Goal: Find specific fact: Find specific fact

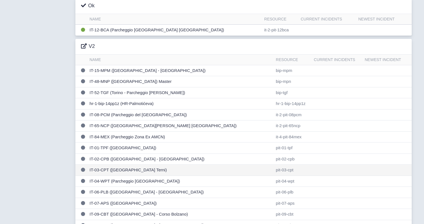
scroll to position [84, 0]
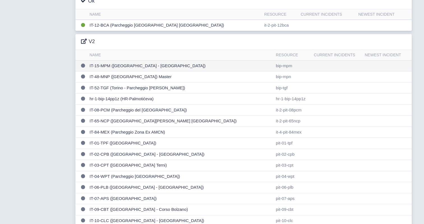
click at [130, 64] on td "IT-15-MPM ([GEOGRAPHIC_DATA] - [GEOGRAPHIC_DATA][PERSON_NAME])" at bounding box center [180, 65] width 186 height 11
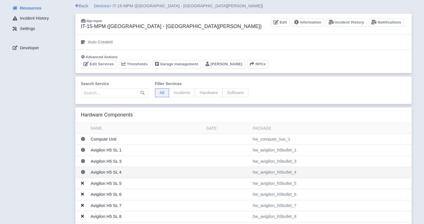
scroll to position [28, 0]
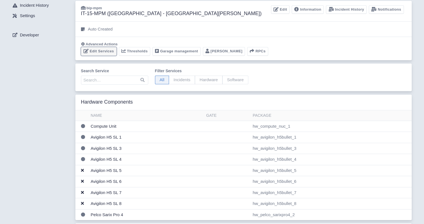
click at [102, 52] on link "Edit Services" at bounding box center [99, 51] width 36 height 9
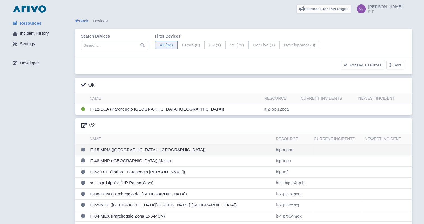
click at [139, 153] on td "IT-15-MPM ([GEOGRAPHIC_DATA] - [GEOGRAPHIC_DATA][PERSON_NAME])" at bounding box center [180, 149] width 186 height 11
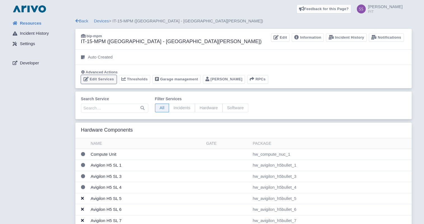
click at [110, 80] on link "Edit Services" at bounding box center [99, 79] width 36 height 9
click at [309, 39] on link "Information" at bounding box center [307, 37] width 32 height 9
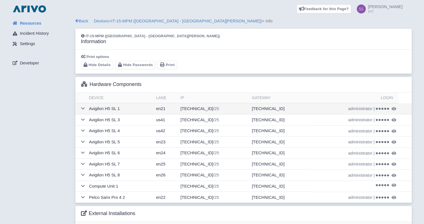
click at [392, 108] on icon at bounding box center [393, 109] width 5 height 4
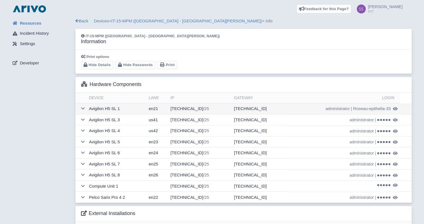
drag, startPoint x: 390, startPoint y: 110, endPoint x: 353, endPoint y: 113, distance: 37.4
click at [353, 113] on td "administrator | Roseau-epithelia-33" at bounding box center [342, 108] width 113 height 11
drag, startPoint x: 353, startPoint y: 113, endPoint x: 355, endPoint y: 110, distance: 3.0
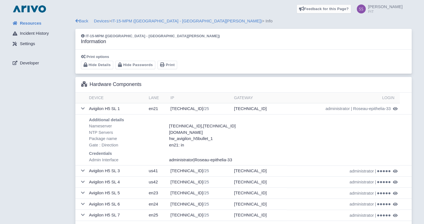
click at [345, 127] on div "[TECHNICAL_ID] , [TECHNICAL_ID]" at bounding box center [260, 126] width 187 height 6
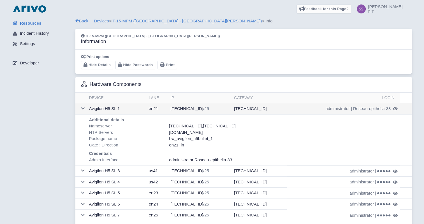
drag, startPoint x: 390, startPoint y: 109, endPoint x: 352, endPoint y: 110, distance: 37.8
click at [352, 110] on td "administrator | Roseau-epithelia-33" at bounding box center [342, 108] width 113 height 11
copy td "Roseau-epithelia-33"
